Goal: Task Accomplishment & Management: Use online tool/utility

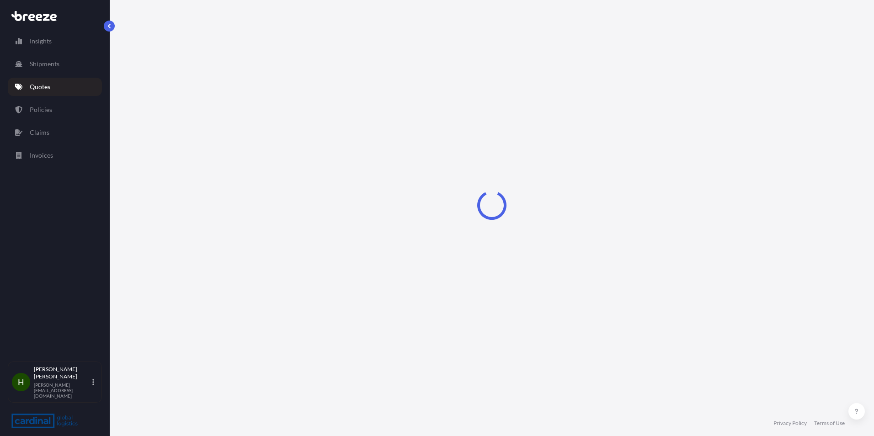
select select "Sea"
select select "1"
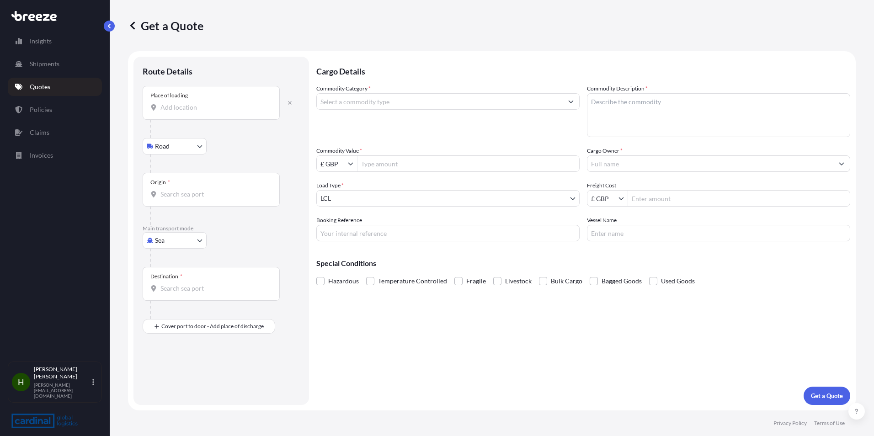
click at [225, 115] on div "Place of loading" at bounding box center [211, 103] width 137 height 34
click at [225, 112] on input "Place of loading" at bounding box center [214, 107] width 108 height 9
click at [190, 188] on div "Origin *" at bounding box center [211, 190] width 137 height 34
click at [190, 190] on input "Origin *" at bounding box center [214, 194] width 108 height 9
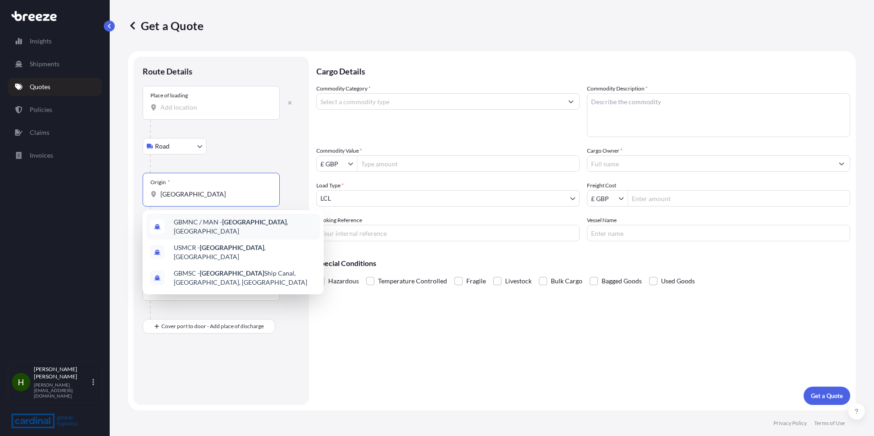
click at [262, 228] on span "GBMNC / MAN - [GEOGRAPHIC_DATA] , [GEOGRAPHIC_DATA]" at bounding box center [245, 226] width 143 height 18
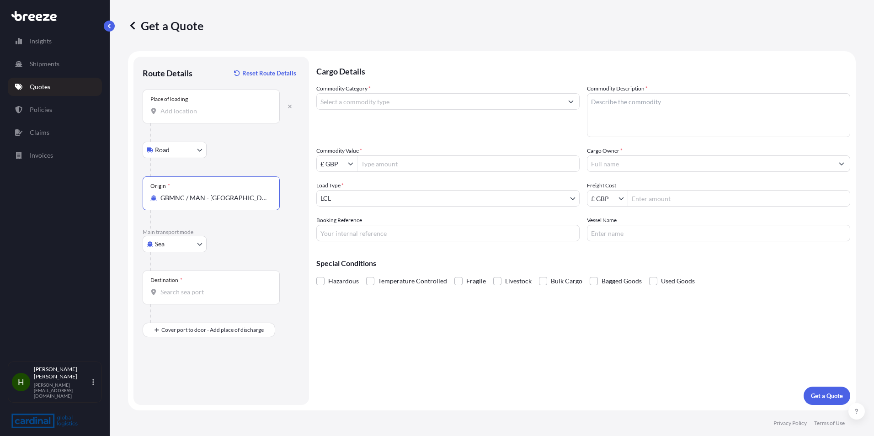
type input "GBMNC / MAN - [GEOGRAPHIC_DATA], [GEOGRAPHIC_DATA]"
click at [203, 287] on input "Destination *" at bounding box center [214, 291] width 108 height 9
type input "ZACPT - [GEOGRAPHIC_DATA], [GEOGRAPHIC_DATA]"
click at [416, 102] on input "Commodity Category *" at bounding box center [440, 101] width 246 height 16
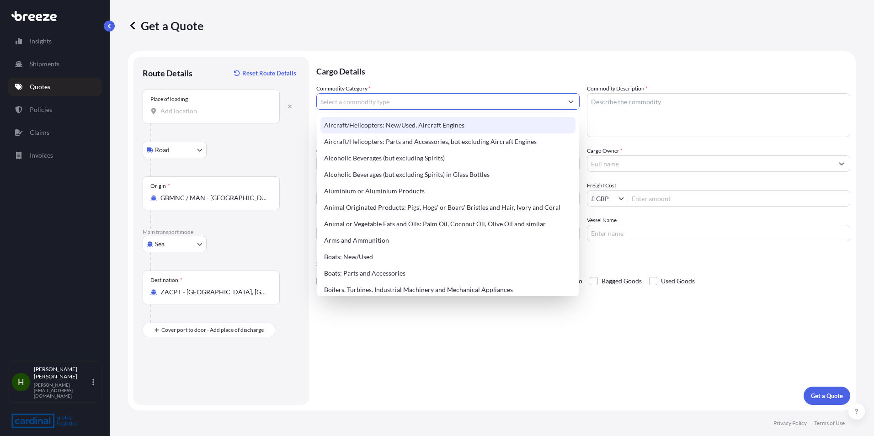
click at [426, 105] on input "Commodity Category *" at bounding box center [440, 101] width 246 height 16
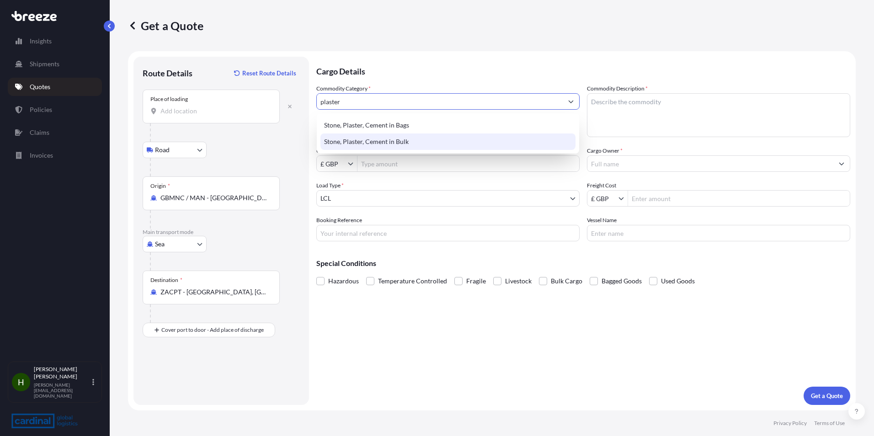
click at [420, 140] on div "Stone, Plaster, Cement in Bulk" at bounding box center [447, 141] width 255 height 16
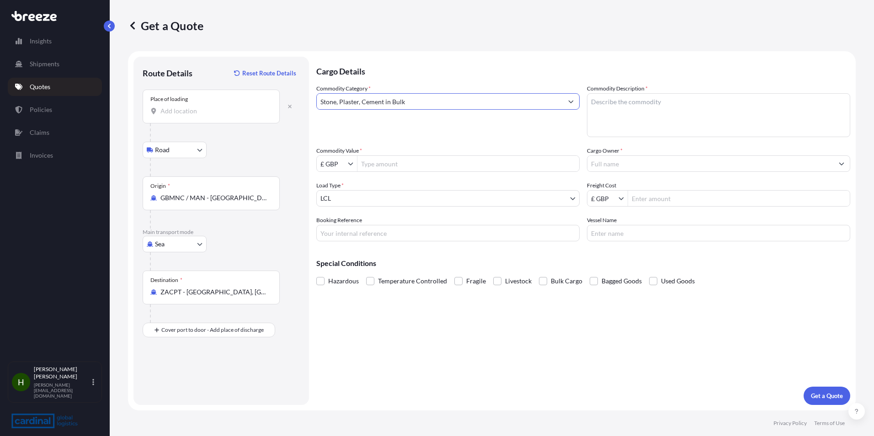
type input "Stone, Plaster, Cement in Bulk"
click at [417, 164] on input "Commodity Value *" at bounding box center [468, 163] width 222 height 16
type input "3,831"
click at [618, 110] on textarea "Commodity Description *" at bounding box center [718, 115] width 263 height 44
type textarea "Stone/plaster materials"
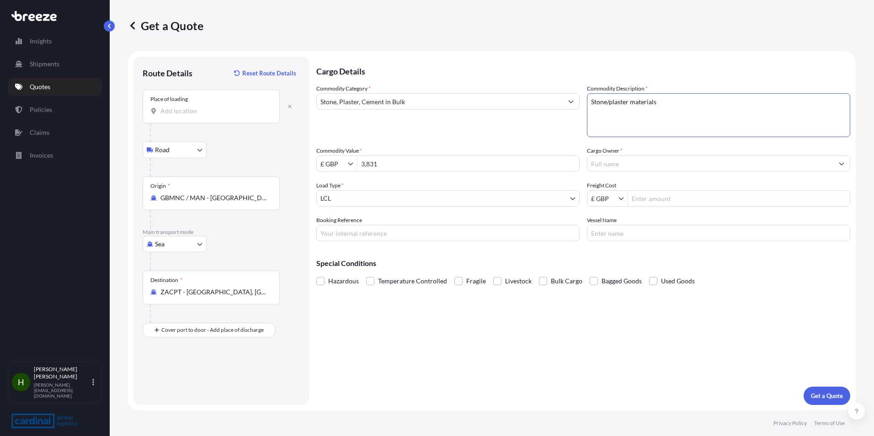
click at [636, 165] on input "Cargo Owner *" at bounding box center [710, 163] width 246 height 16
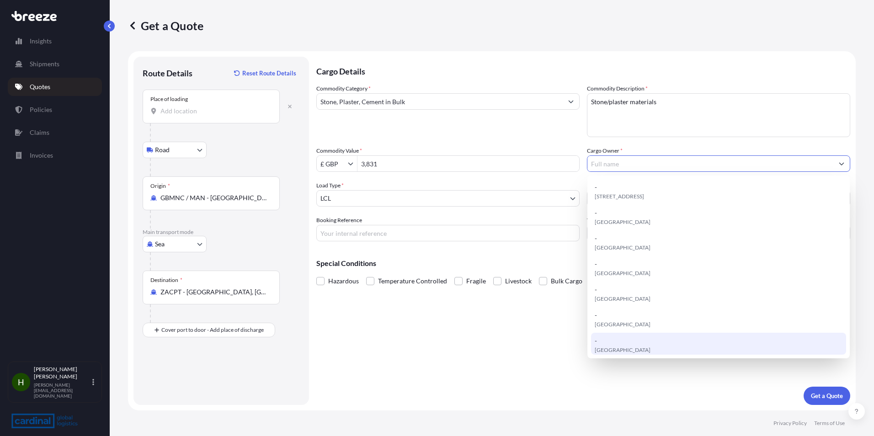
click at [583, 344] on div "Cargo Details Commodity Category * Stone, Plaster, Cement in Bulk Commodity Des…" at bounding box center [583, 231] width 534 height 348
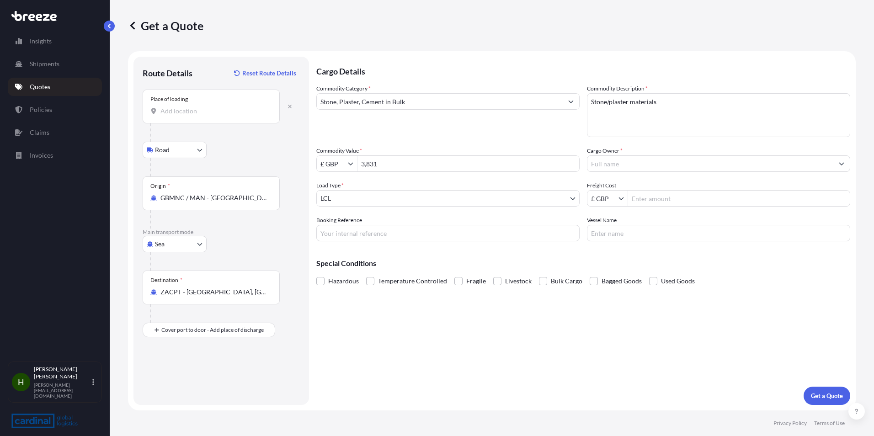
click at [666, 161] on input "Cargo Owner *" at bounding box center [710, 163] width 246 height 16
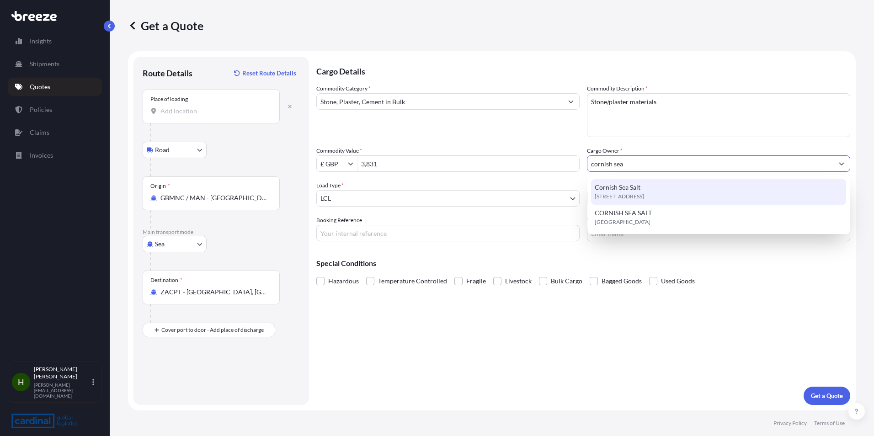
click at [680, 186] on div "[STREET_ADDRESS]" at bounding box center [718, 192] width 255 height 26
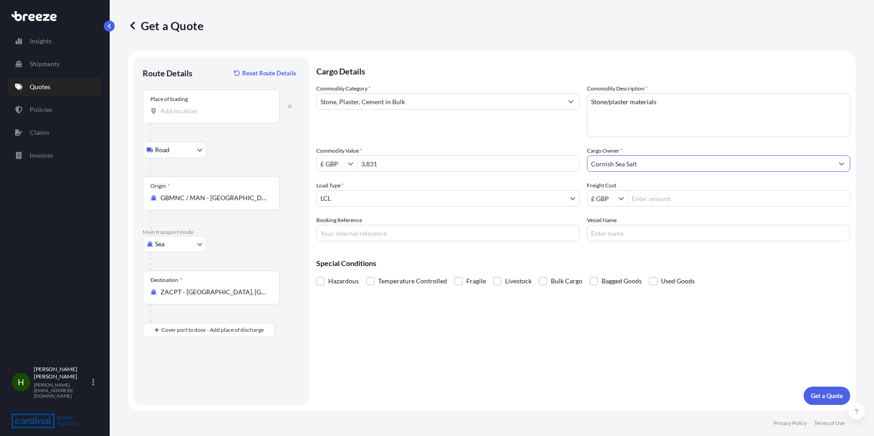
type input "Cornish Sea Salt"
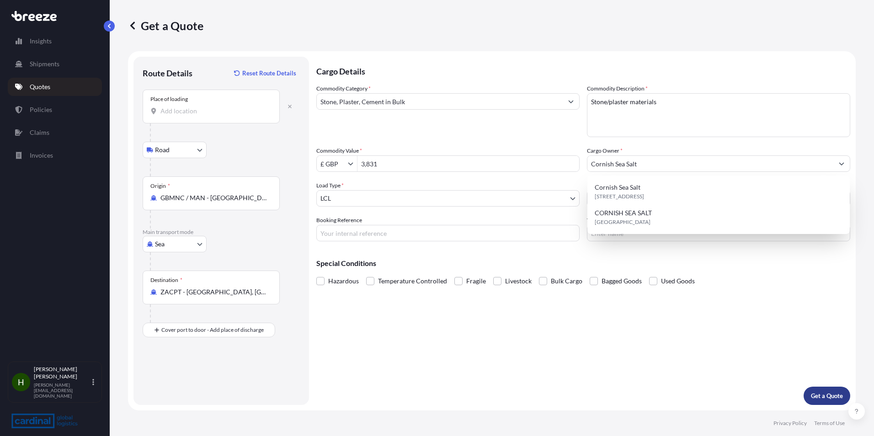
click at [820, 398] on p "Get a Quote" at bounding box center [826, 395] width 32 height 9
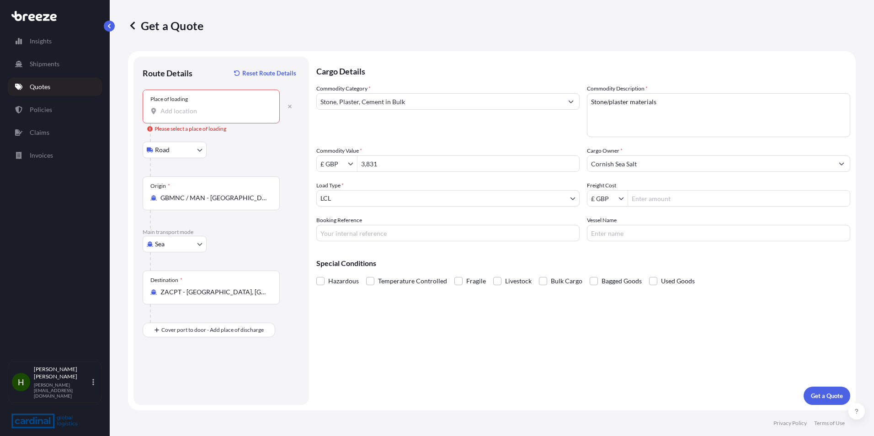
click at [224, 114] on input "Place of loading Please select a place of loading" at bounding box center [214, 110] width 108 height 9
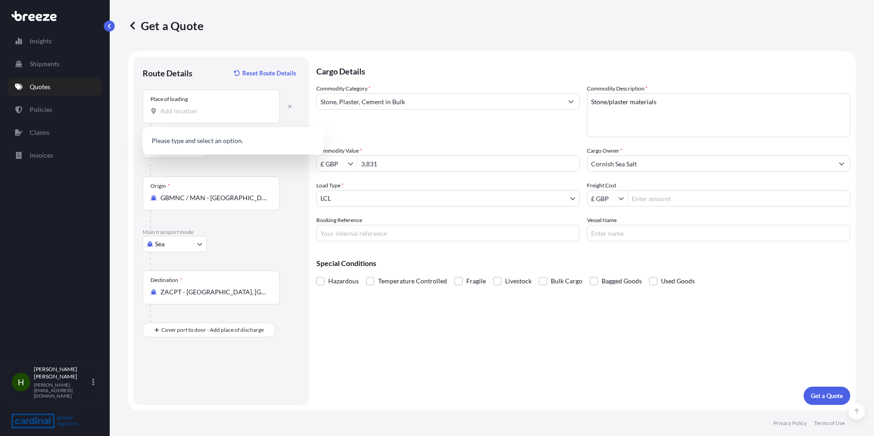
click at [215, 117] on div "Place of loading" at bounding box center [211, 107] width 137 height 34
click at [215, 116] on input "Place of loading" at bounding box center [214, 110] width 108 height 9
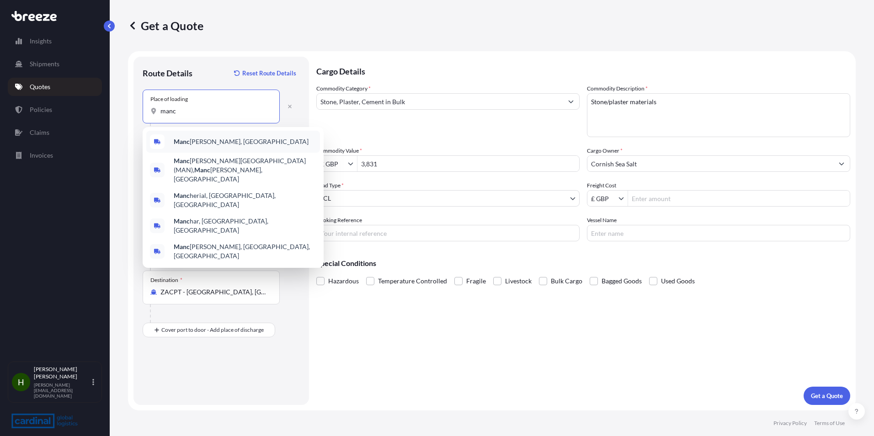
click at [226, 144] on div "[PERSON_NAME], [GEOGRAPHIC_DATA]" at bounding box center [233, 142] width 174 height 22
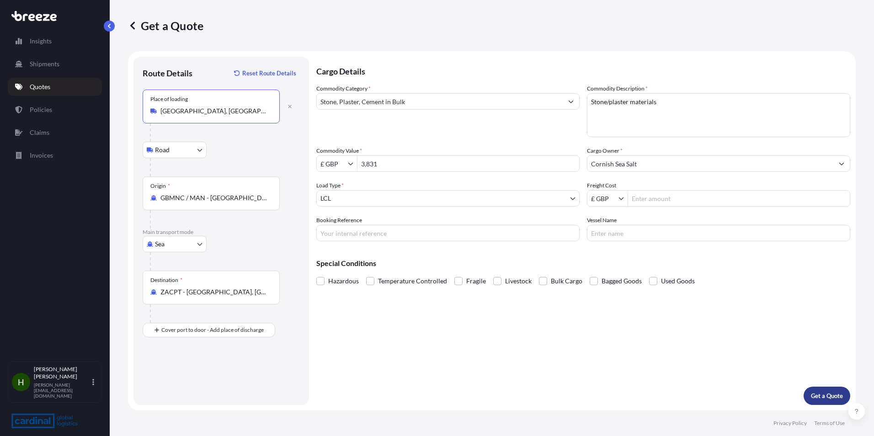
type input "[GEOGRAPHIC_DATA], [GEOGRAPHIC_DATA]"
click at [825, 392] on p "Get a Quote" at bounding box center [826, 395] width 32 height 9
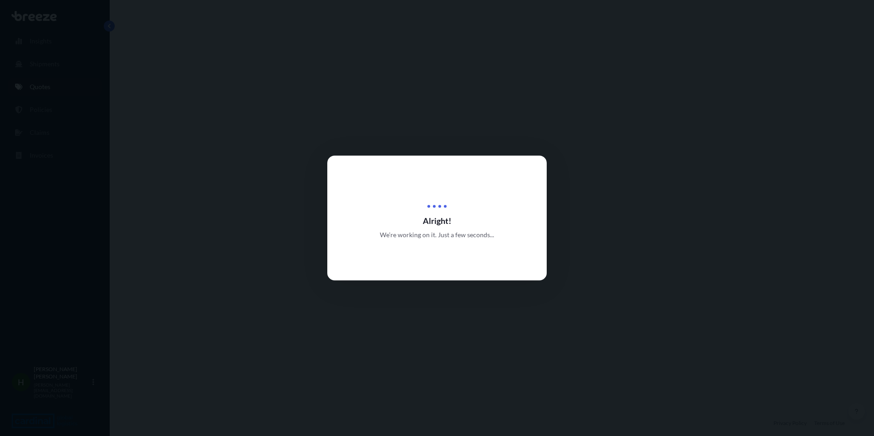
select select "Road"
select select "Sea"
select select "1"
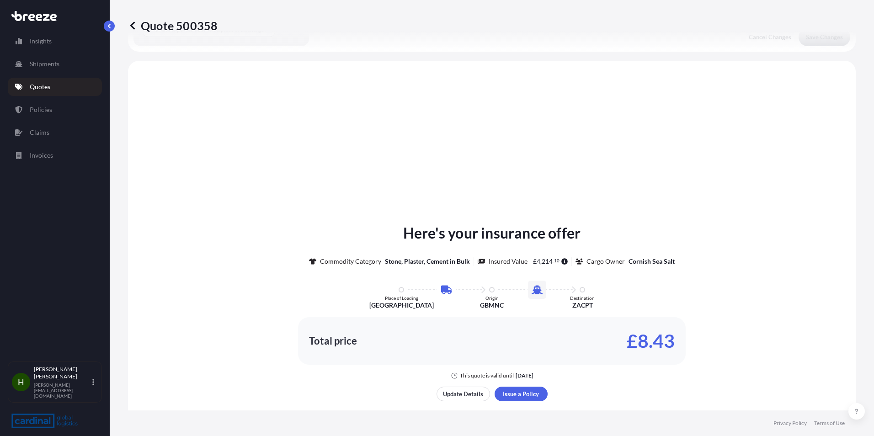
scroll to position [312, 0]
